Goal: Task Accomplishment & Management: Use online tool/utility

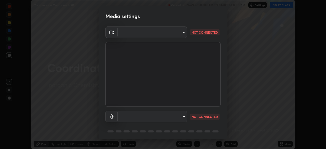
scroll to position [18, 0]
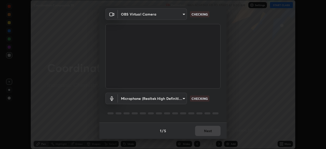
type input "5a3b26b24554f8cf6e797ef24758c72d9ac35fc194b839c1ab14931f8614fd13"
click at [143, 98] on body "Erase all Coordination Compounds 20 Recording WAS SCHEDULED TO START AT 8:00 AM…" at bounding box center [163, 74] width 326 height 149
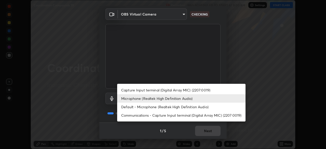
click at [153, 108] on li "Default - Microphone (Realtek High Definition Audio)" at bounding box center [181, 106] width 128 height 8
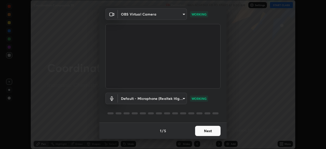
click at [165, 99] on body "Erase all Coordination Compounds 20 Recording WAS SCHEDULED TO START AT 8:00 AM…" at bounding box center [163, 74] width 326 height 149
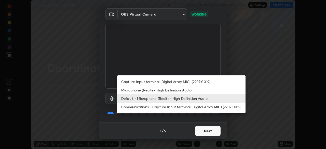
click at [143, 90] on li "Microphone (Realtek High Definition Audio)" at bounding box center [181, 90] width 128 height 8
type input "a2845f27f241d78e81142a5bcad2dd0661d1231b7acccdda9ee201247719edf7"
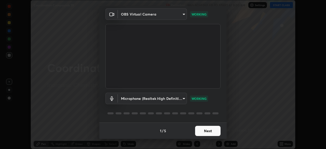
click at [203, 129] on button "Next" at bounding box center [207, 131] width 25 height 10
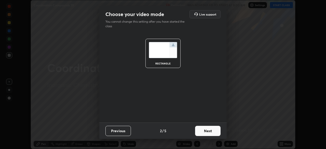
scroll to position [0, 0]
click at [215, 132] on button "Next" at bounding box center [207, 131] width 25 height 10
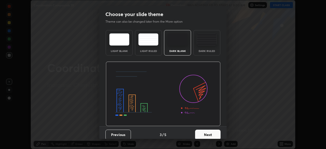
click at [216, 133] on button "Next" at bounding box center [207, 134] width 25 height 10
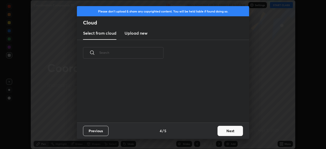
click at [226, 131] on button "Next" at bounding box center [229, 131] width 25 height 10
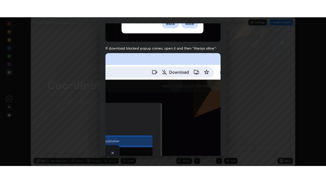
scroll to position [122, 0]
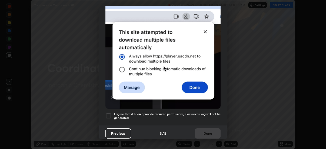
click at [109, 113] on div at bounding box center [108, 116] width 6 height 6
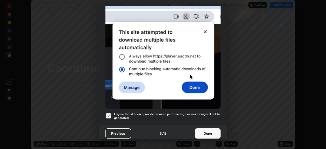
click at [207, 132] on button "Done" at bounding box center [207, 133] width 25 height 10
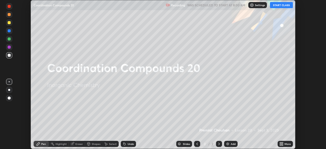
click at [277, 7] on button "START CLASS" at bounding box center [281, 5] width 23 height 6
click at [282, 143] on icon at bounding box center [281, 142] width 1 height 1
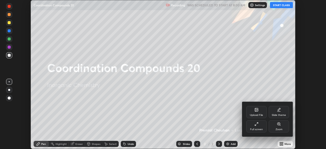
click at [260, 126] on div "Full screen" at bounding box center [256, 126] width 20 height 12
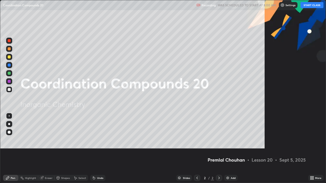
scroll to position [183, 326]
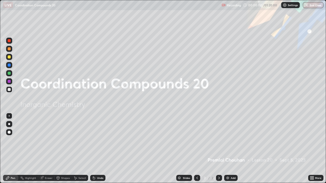
click at [227, 149] on img at bounding box center [227, 178] width 4 height 4
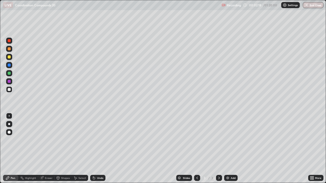
click at [9, 73] on div at bounding box center [9, 73] width 3 height 3
click at [9, 74] on div at bounding box center [9, 73] width 3 height 3
click at [9, 58] on div at bounding box center [9, 56] width 3 height 3
click at [9, 56] on div at bounding box center [9, 56] width 3 height 3
click at [227, 149] on img at bounding box center [227, 178] width 4 height 4
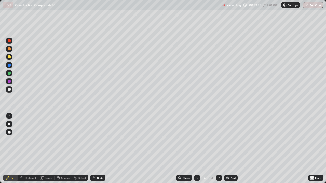
click at [10, 50] on div at bounding box center [9, 48] width 3 height 3
click at [51, 149] on div "Eraser" at bounding box center [49, 178] width 8 height 3
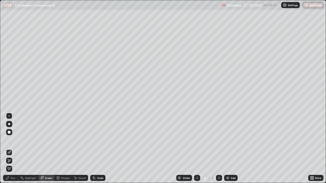
click at [16, 149] on div "Pen" at bounding box center [10, 178] width 15 height 6
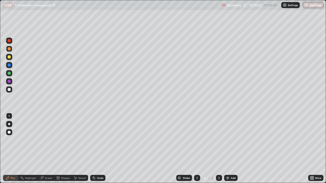
click at [8, 58] on div at bounding box center [9, 56] width 3 height 3
click at [9, 57] on div at bounding box center [9, 56] width 3 height 3
click at [227, 149] on div "Add" at bounding box center [230, 178] width 13 height 6
click at [9, 75] on div at bounding box center [9, 73] width 3 height 3
click at [10, 75] on div at bounding box center [9, 73] width 6 height 6
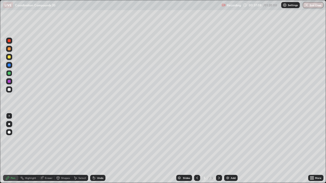
click at [45, 149] on div "Eraser" at bounding box center [49, 178] width 8 height 3
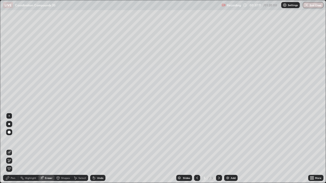
click at [13, 149] on div "Pen" at bounding box center [13, 178] width 5 height 3
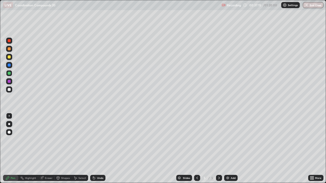
click at [47, 149] on div "Eraser" at bounding box center [49, 178] width 8 height 3
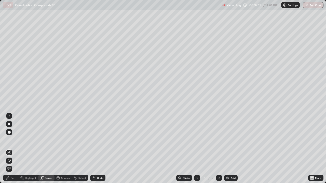
click at [13, 149] on div "Pen" at bounding box center [13, 178] width 5 height 3
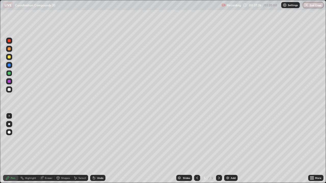
click at [9, 56] on div at bounding box center [9, 56] width 3 height 3
click at [47, 149] on div "Eraser" at bounding box center [49, 178] width 8 height 3
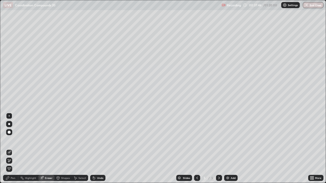
click at [13, 149] on div "Pen" at bounding box center [13, 178] width 5 height 3
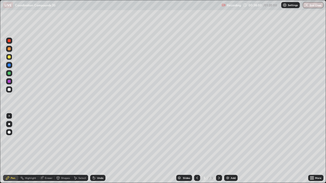
click at [48, 149] on div "Eraser" at bounding box center [49, 178] width 8 height 3
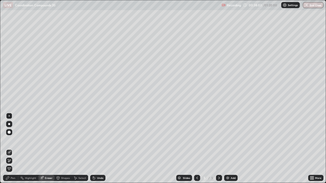
click at [13, 149] on div "Pen" at bounding box center [13, 178] width 5 height 3
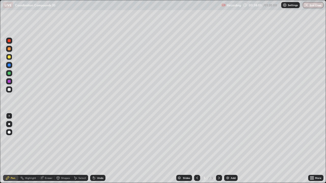
click at [9, 50] on div at bounding box center [9, 48] width 3 height 3
click at [8, 91] on div at bounding box center [9, 89] width 3 height 3
click at [9, 90] on div at bounding box center [9, 89] width 3 height 3
click at [51, 149] on div "Eraser" at bounding box center [49, 178] width 8 height 3
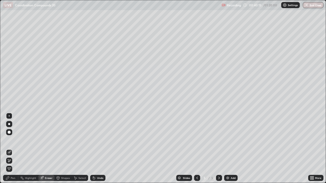
click at [14, 149] on div "Pen" at bounding box center [13, 178] width 5 height 3
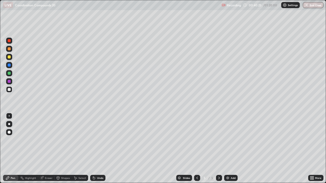
click at [8, 73] on div at bounding box center [9, 73] width 3 height 3
click at [10, 73] on div at bounding box center [9, 73] width 3 height 3
click at [12, 59] on div at bounding box center [9, 57] width 6 height 6
click at [226, 149] on div "Add" at bounding box center [230, 178] width 13 height 6
click at [9, 49] on div at bounding box center [9, 48] width 3 height 3
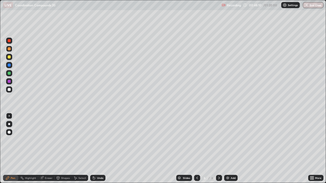
click at [9, 51] on div at bounding box center [9, 49] width 6 height 6
click at [12, 57] on div at bounding box center [9, 57] width 6 height 6
click at [11, 51] on div at bounding box center [9, 49] width 6 height 6
click at [9, 49] on div at bounding box center [9, 48] width 3 height 3
click at [9, 57] on div at bounding box center [9, 56] width 3 height 3
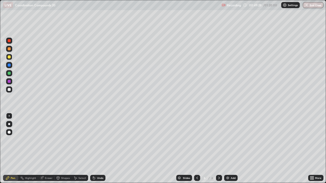
click at [9, 56] on div at bounding box center [9, 56] width 3 height 3
click at [47, 149] on div "Eraser" at bounding box center [49, 178] width 8 height 3
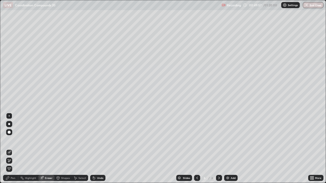
click at [13, 149] on div "Pen" at bounding box center [13, 178] width 5 height 3
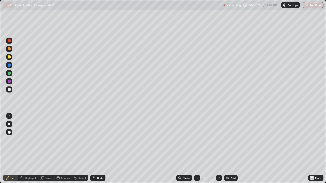
click at [11, 51] on div at bounding box center [9, 49] width 6 height 6
click at [11, 50] on div at bounding box center [9, 49] width 6 height 6
click at [47, 149] on div "Eraser" at bounding box center [49, 178] width 8 height 3
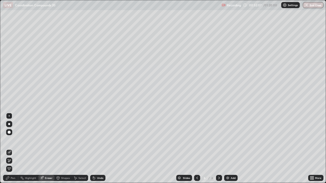
click at [12, 149] on div "Pen" at bounding box center [10, 178] width 15 height 6
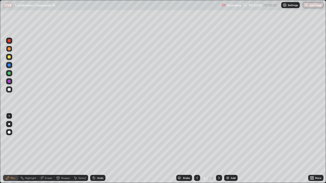
click at [9, 91] on div at bounding box center [9, 89] width 3 height 3
click at [10, 90] on div at bounding box center [9, 89] width 3 height 3
click at [47, 149] on div "Eraser" at bounding box center [49, 178] width 8 height 3
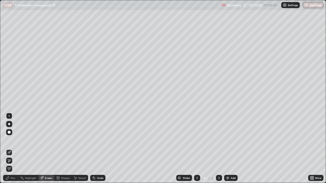
click at [15, 149] on div "Pen" at bounding box center [10, 178] width 15 height 6
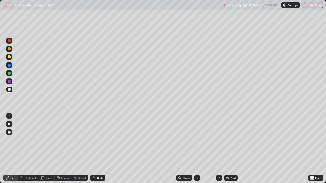
click at [227, 149] on div "Add" at bounding box center [230, 178] width 13 height 6
click at [196, 149] on icon at bounding box center [197, 178] width 2 height 3
click at [218, 149] on icon at bounding box center [219, 178] width 4 height 4
click at [225, 149] on img at bounding box center [227, 178] width 4 height 4
click at [196, 149] on icon at bounding box center [197, 178] width 4 height 4
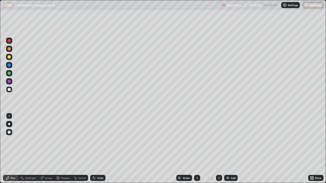
click at [10, 48] on div at bounding box center [9, 48] width 3 height 3
click at [10, 57] on div at bounding box center [9, 56] width 3 height 3
click at [10, 56] on div at bounding box center [9, 57] width 6 height 6
click at [10, 49] on div at bounding box center [9, 48] width 3 height 3
click at [10, 50] on div at bounding box center [9, 48] width 3 height 3
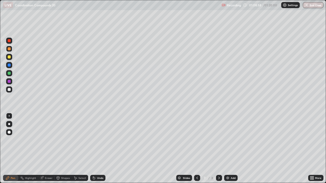
click at [9, 58] on div at bounding box center [9, 56] width 3 height 3
click at [10, 59] on div at bounding box center [9, 57] width 6 height 6
click at [8, 60] on div at bounding box center [9, 57] width 6 height 6
click at [48, 149] on div "Eraser" at bounding box center [49, 178] width 8 height 3
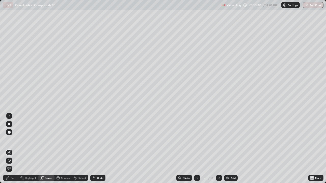
click at [15, 149] on div "Pen" at bounding box center [13, 178] width 5 height 3
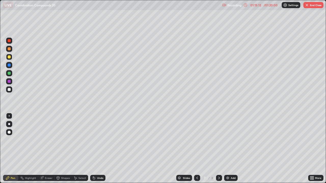
click at [311, 7] on button "End Class" at bounding box center [313, 5] width 20 height 6
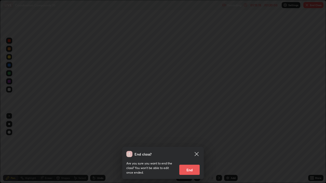
click at [193, 149] on button "End" at bounding box center [189, 170] width 20 height 10
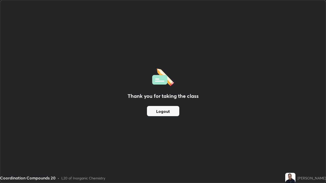
click at [170, 113] on button "Logout" at bounding box center [163, 111] width 32 height 10
click at [165, 112] on button "Logout" at bounding box center [163, 111] width 32 height 10
